Goal: Task Accomplishment & Management: Manage account settings

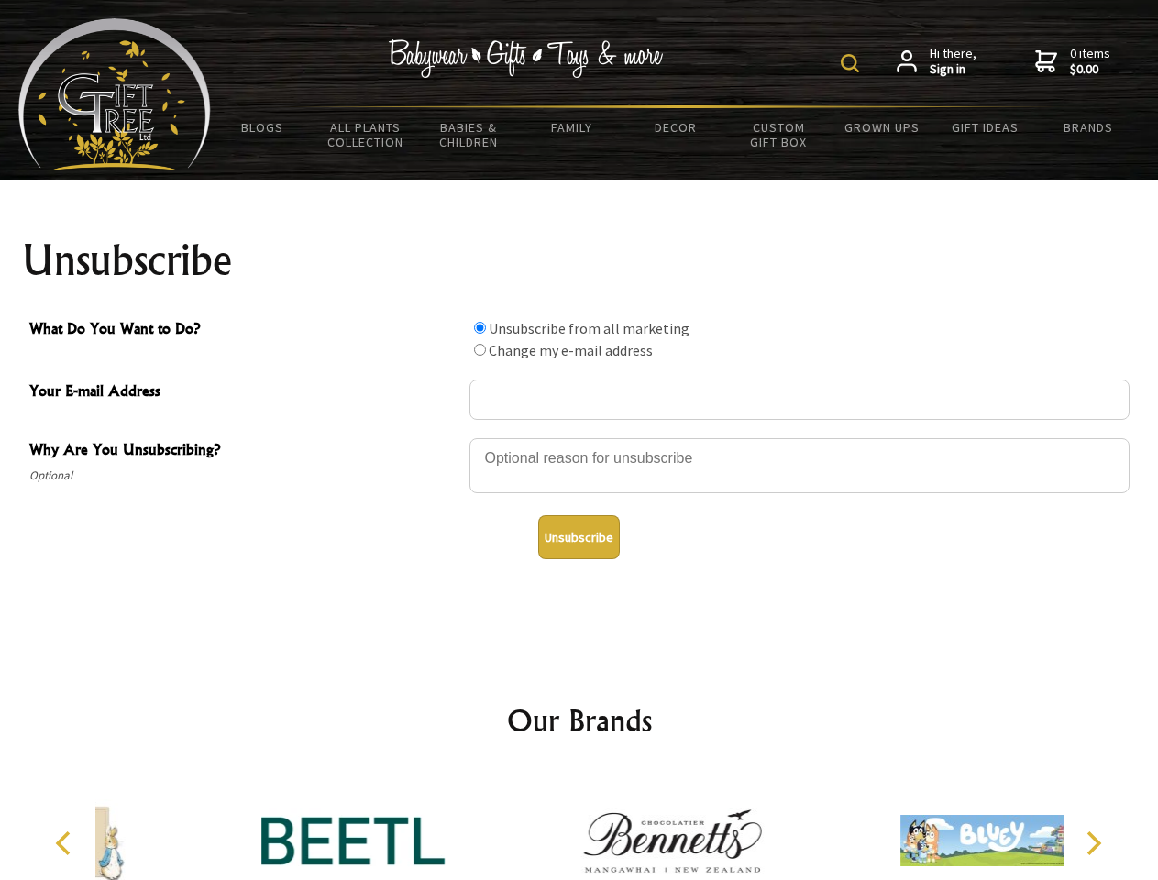
click at [853, 63] on img at bounding box center [850, 63] width 18 height 18
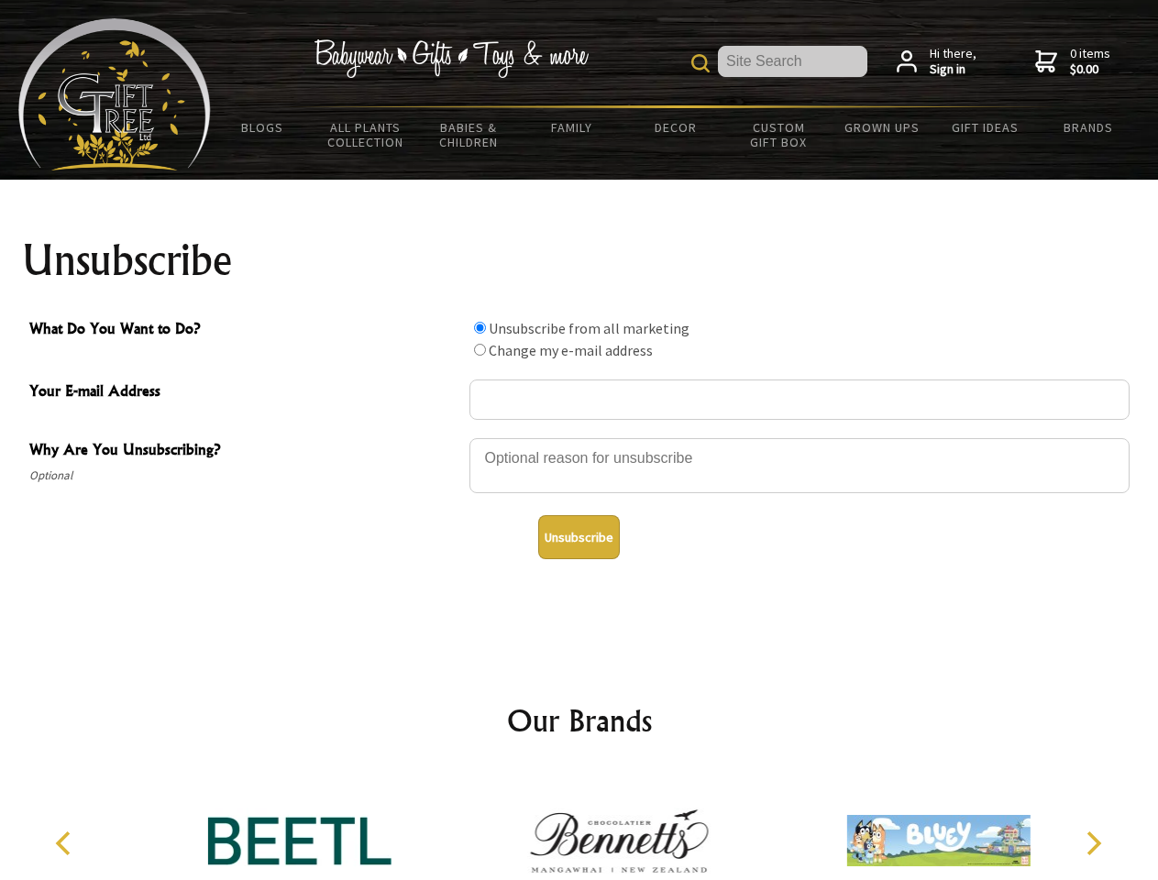
click at [580, 437] on div at bounding box center [800, 468] width 660 height 64
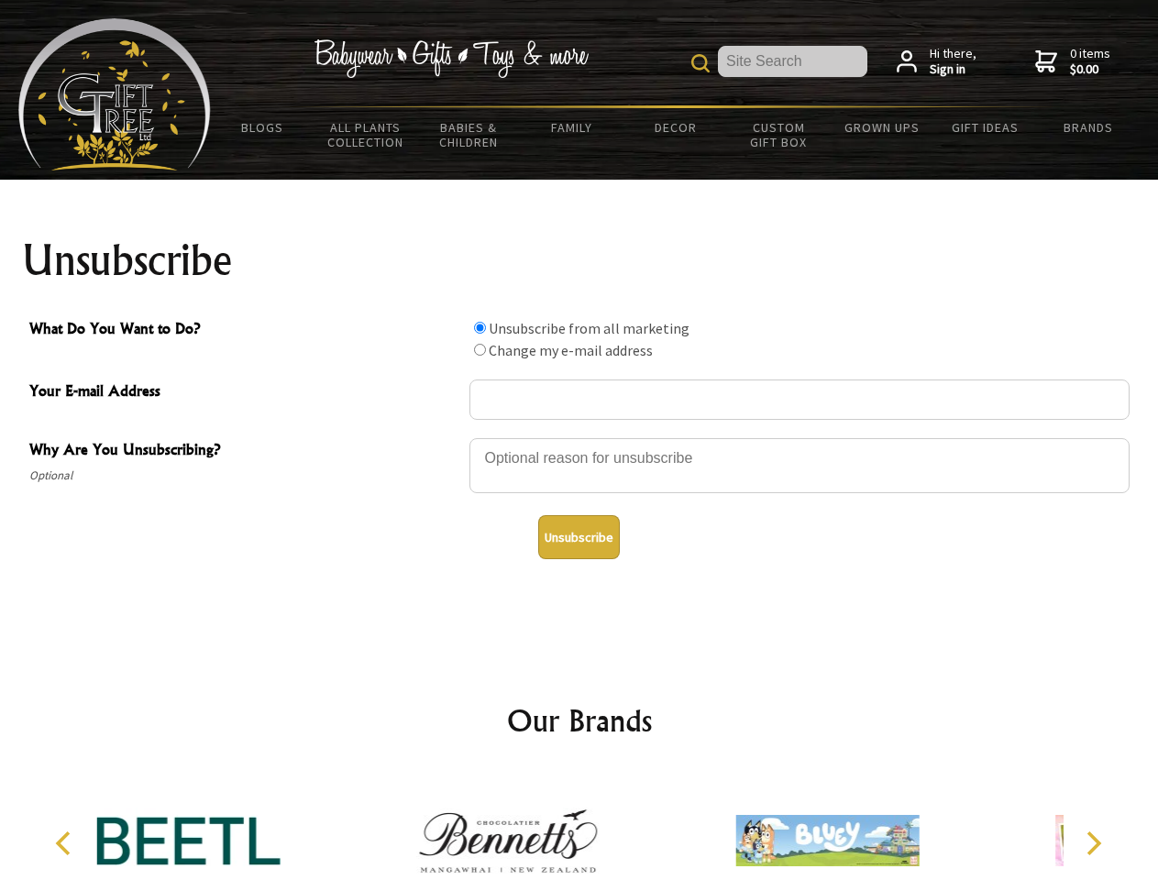
click at [480, 327] on input "What Do You Want to Do?" at bounding box center [480, 328] width 12 height 12
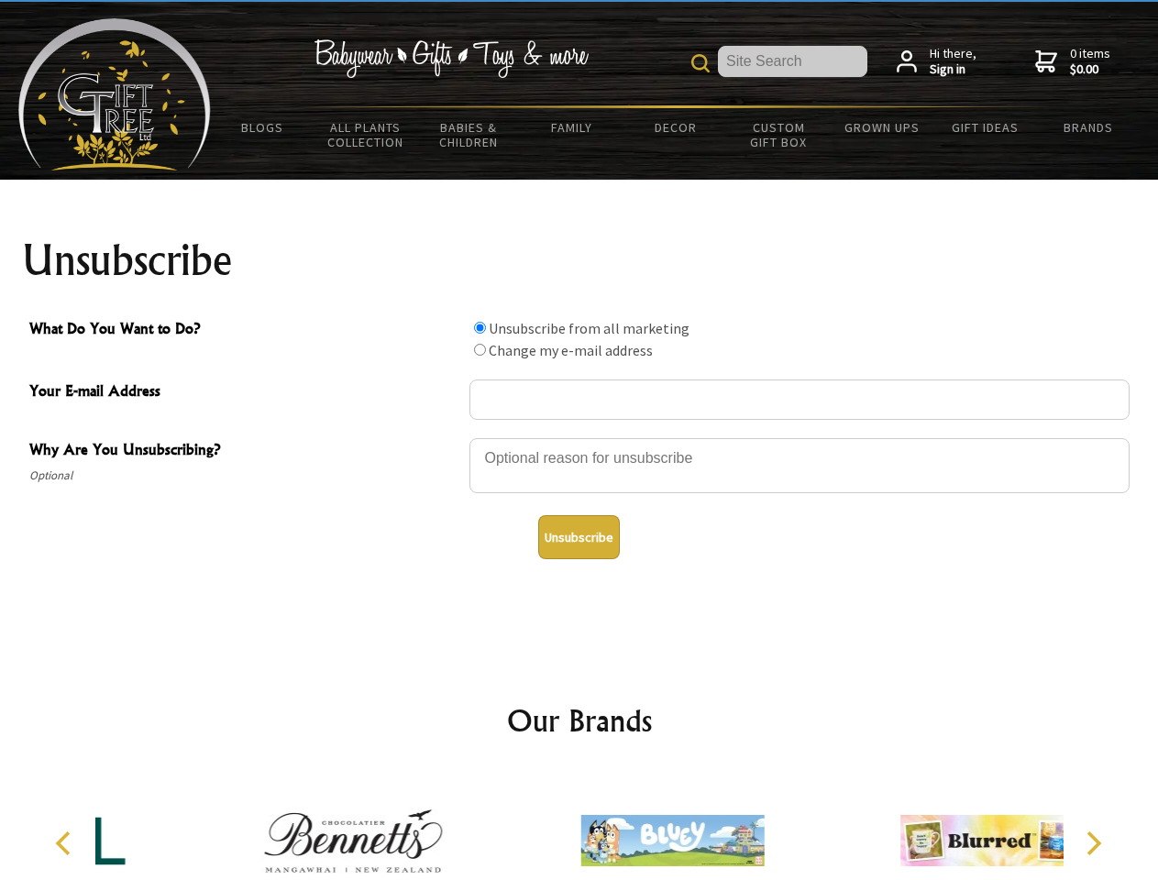
click at [480, 349] on input "What Do You Want to Do?" at bounding box center [480, 350] width 12 height 12
radio input "true"
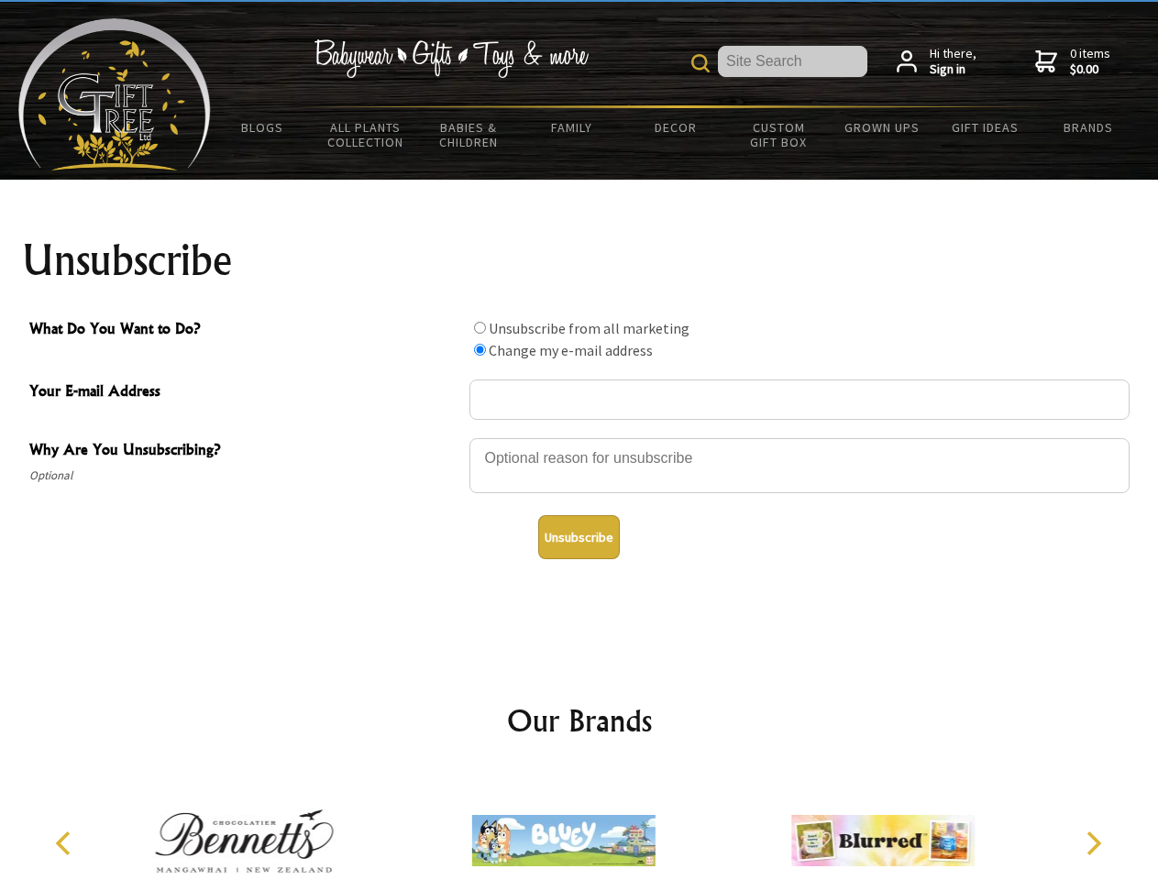
click at [579, 537] on button "Unsubscribe" at bounding box center [579, 537] width 82 height 44
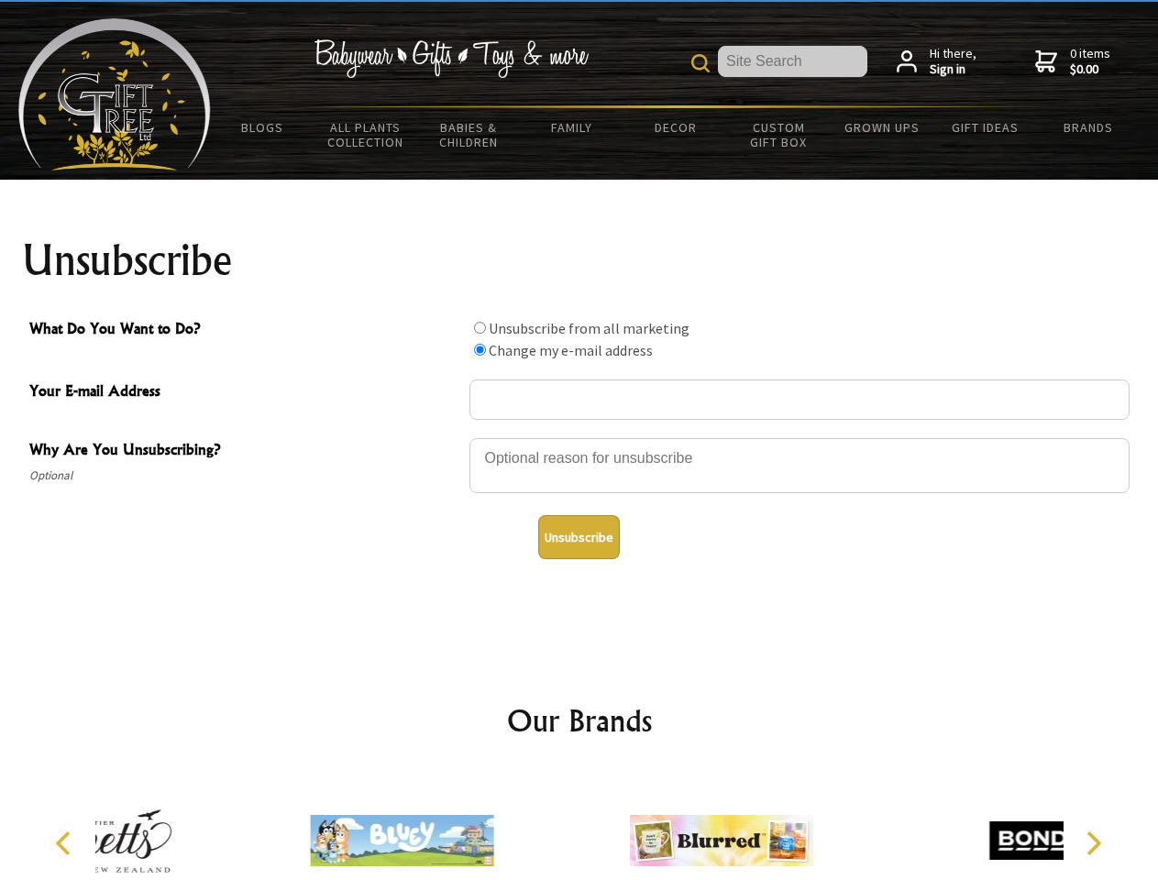
click at [580, 826] on div at bounding box center [721, 843] width 319 height 143
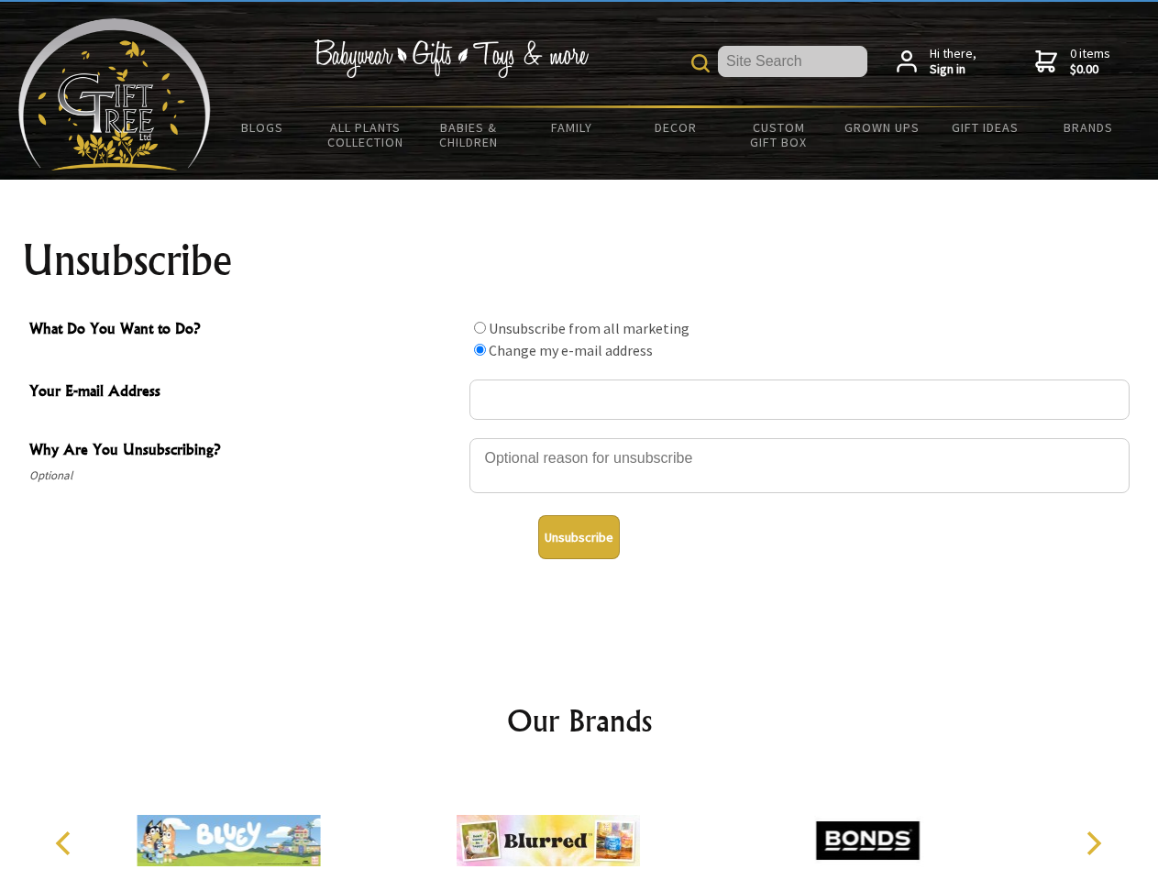
click at [66, 844] on icon "Previous" at bounding box center [65, 844] width 24 height 24
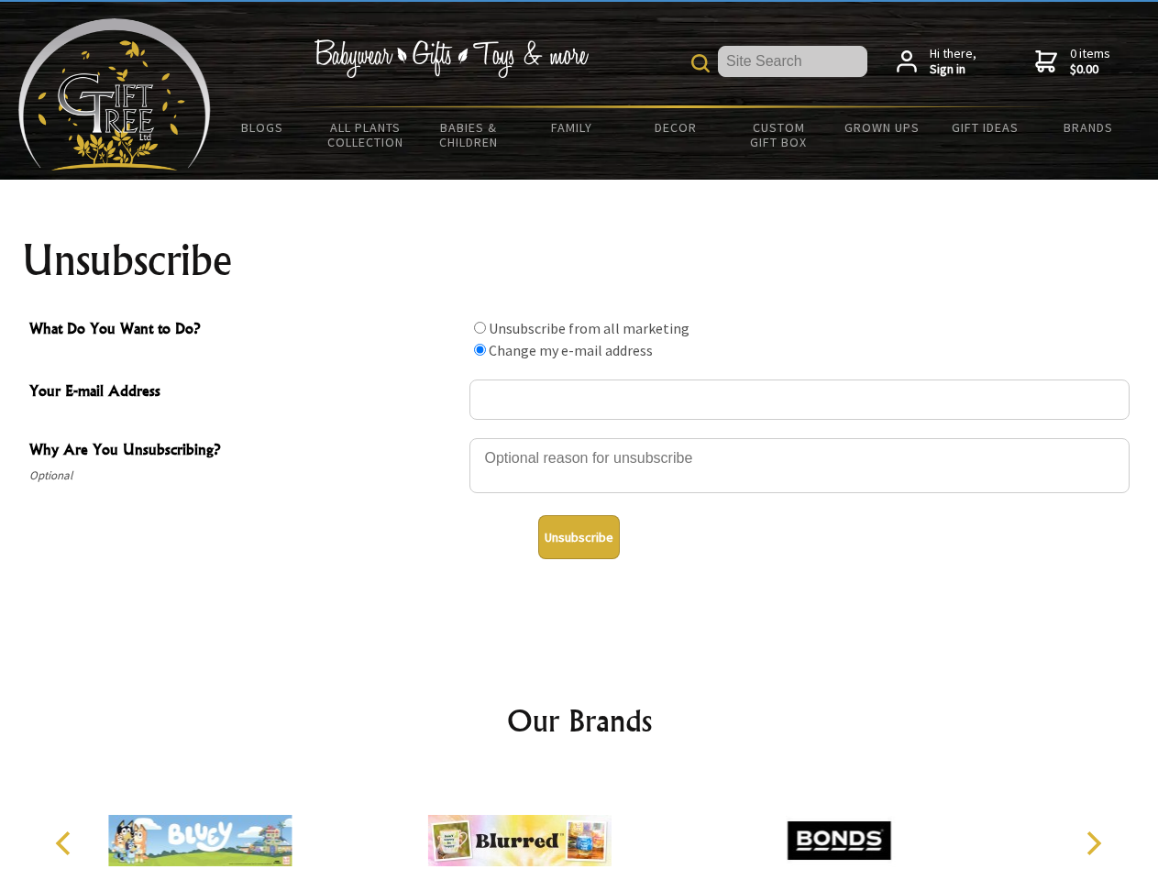
click at [1093, 844] on icon "Next" at bounding box center [1092, 844] width 24 height 24
